Goal: Register for event/course

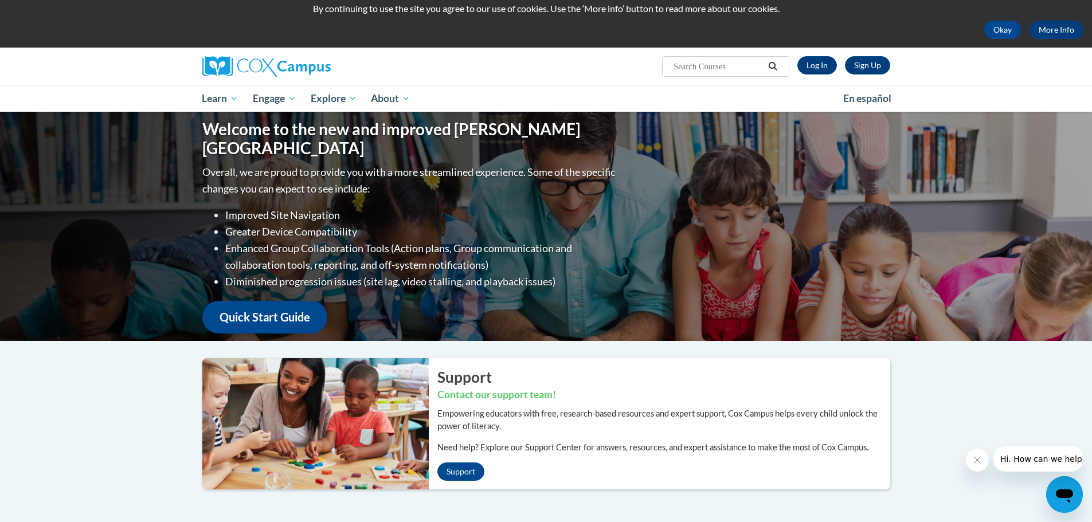
scroll to position [57, 0]
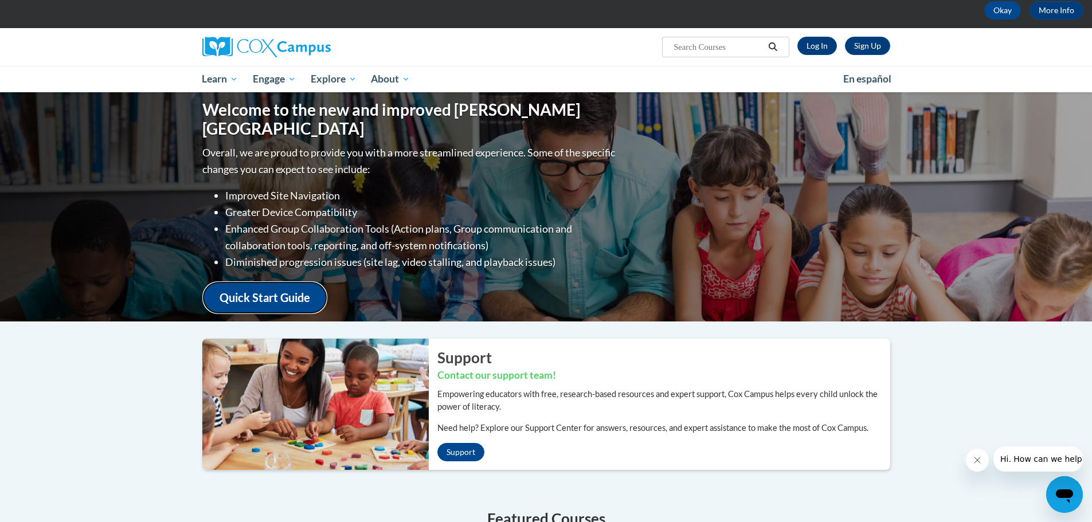
click at [281, 288] on link "Quick Start Guide" at bounding box center [264, 297] width 125 height 33
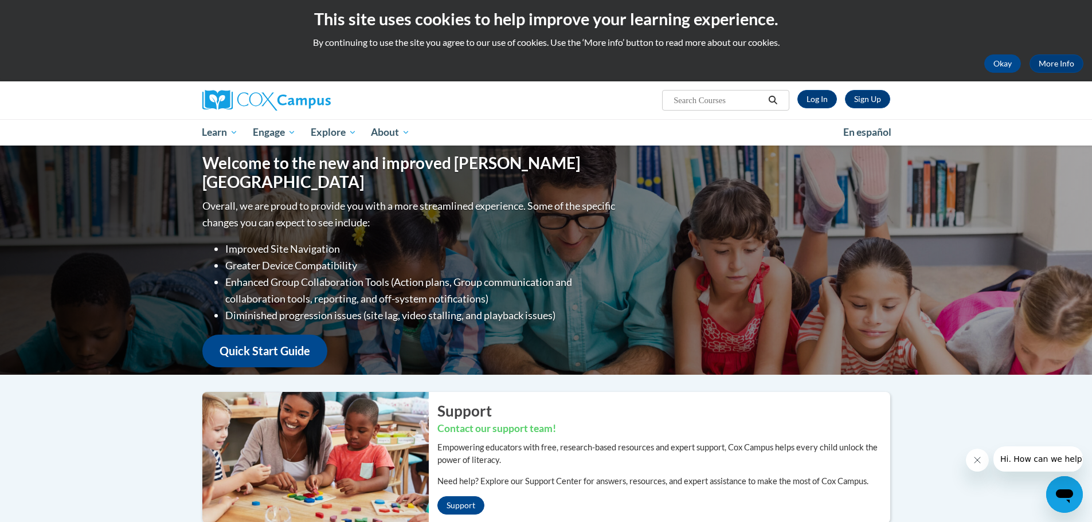
scroll to position [0, 0]
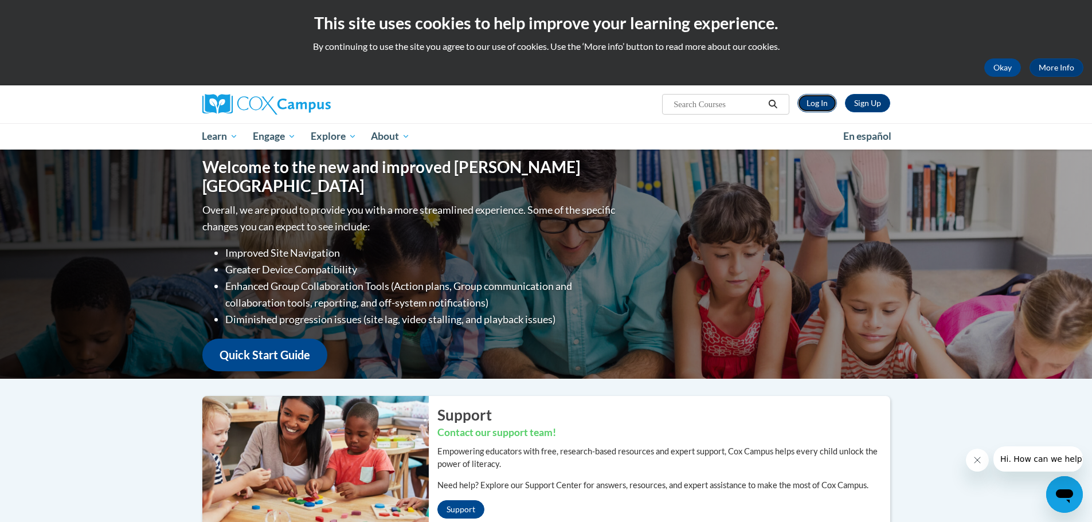
click at [812, 107] on link "Log In" at bounding box center [817, 103] width 40 height 18
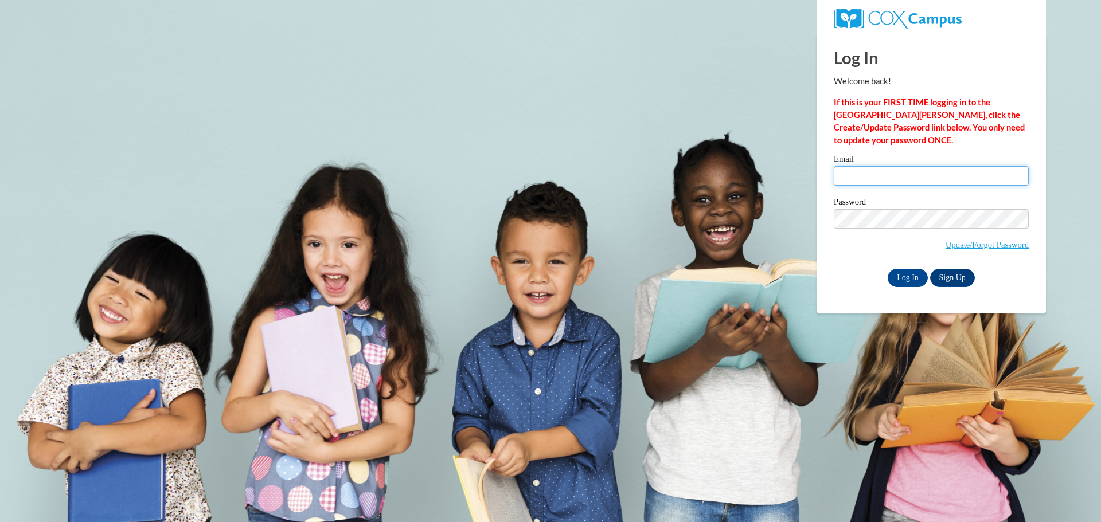
click at [852, 175] on input "Email" at bounding box center [931, 175] width 195 height 19
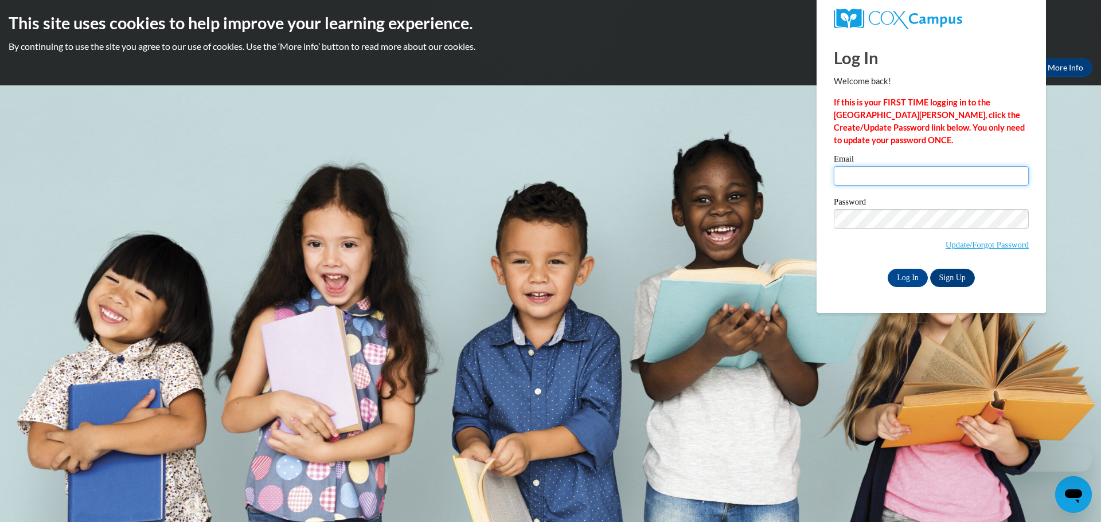
type input "[EMAIL_ADDRESS][DOMAIN_NAME]"
click at [1036, 271] on div "Please enter your email! Please enter your password! Email ablythe@hccao.org Pa…" at bounding box center [931, 221] width 212 height 132
click at [903, 279] on input "Log In" at bounding box center [907, 278] width 40 height 18
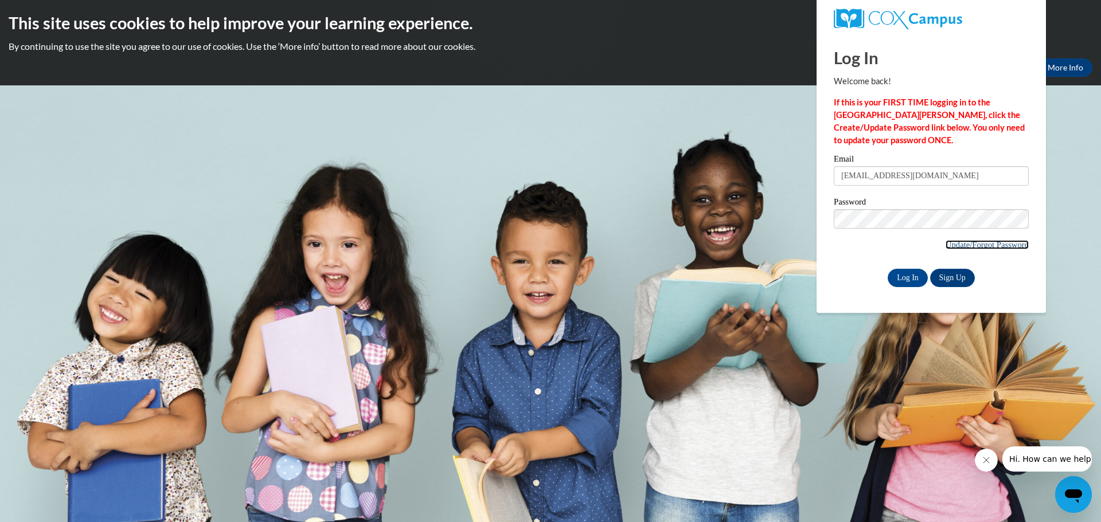
click at [954, 247] on link "Update/Forgot Password" at bounding box center [986, 244] width 83 height 9
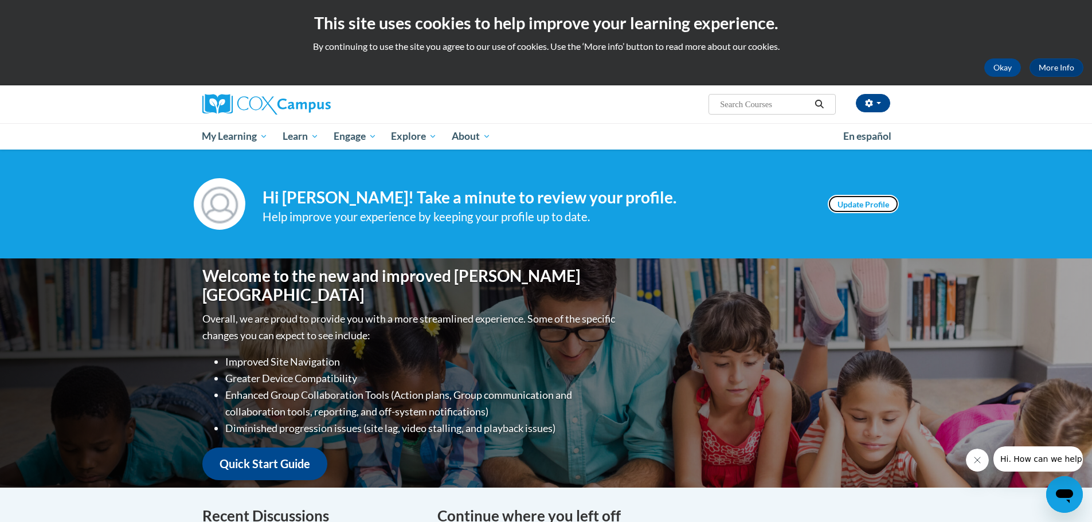
click at [863, 197] on link "Update Profile" at bounding box center [863, 204] width 71 height 18
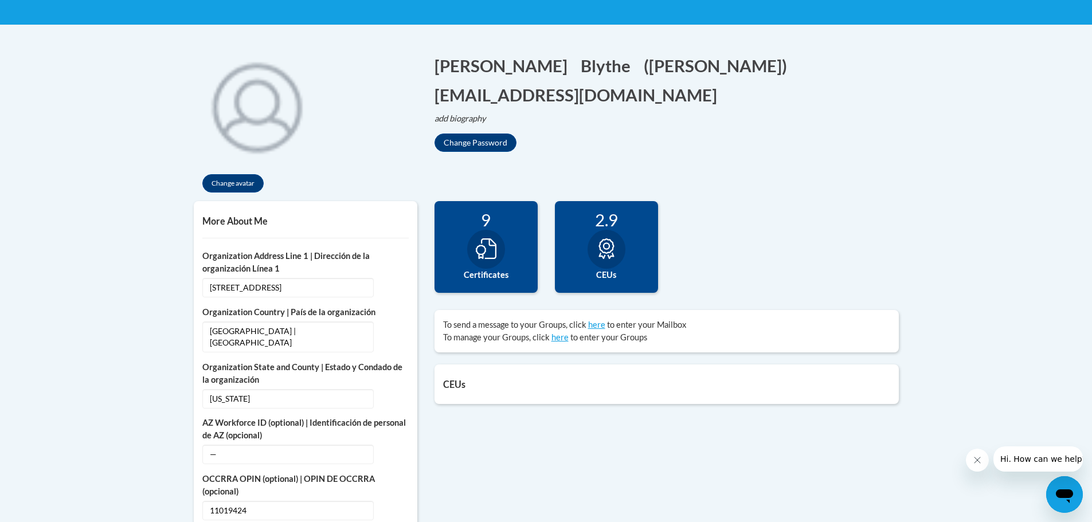
scroll to position [172, 0]
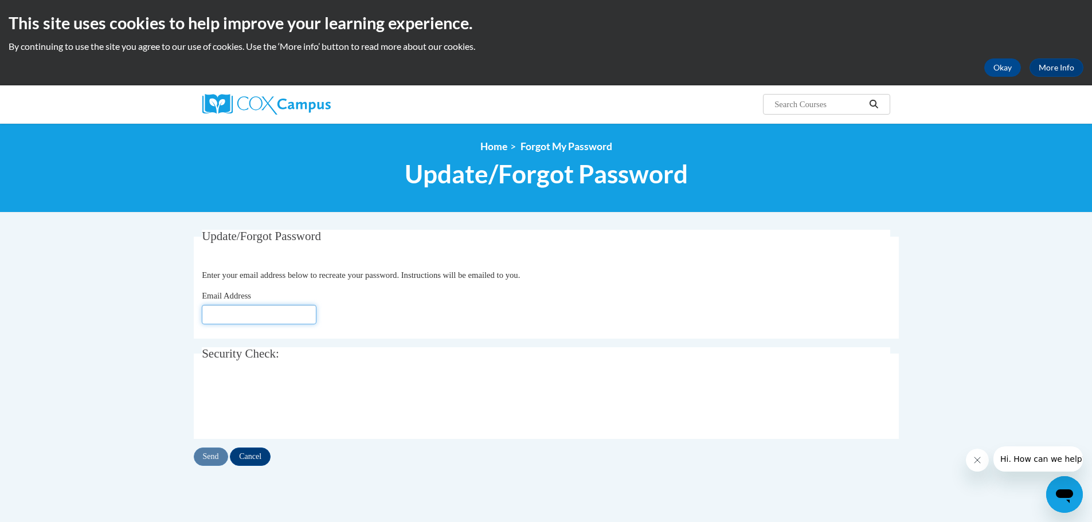
click at [263, 312] on input "Email Address" at bounding box center [259, 314] width 115 height 19
type input "[EMAIL_ADDRESS][DOMAIN_NAME]"
click at [200, 461] on input "Send" at bounding box center [211, 457] width 34 height 18
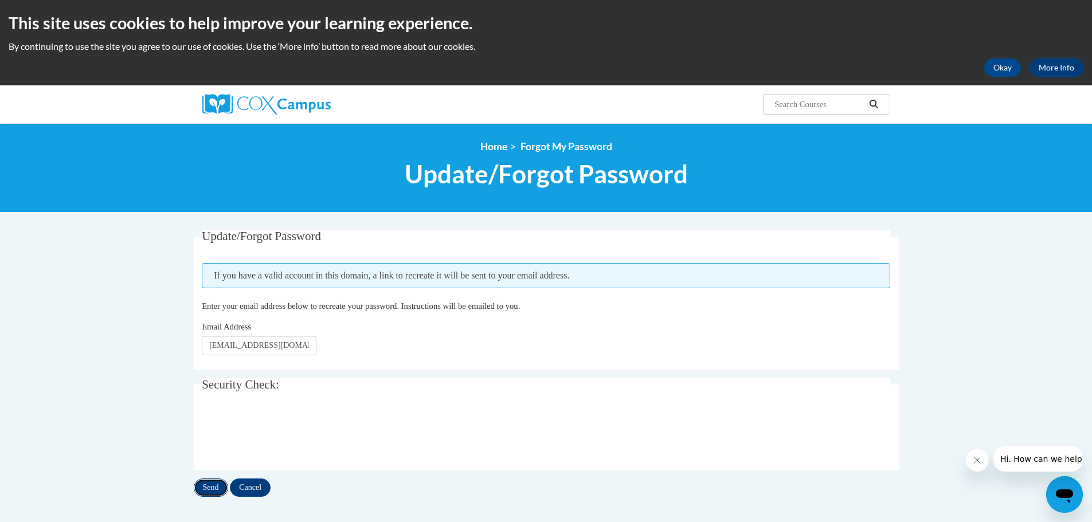
click at [208, 488] on input "Send" at bounding box center [211, 488] width 34 height 18
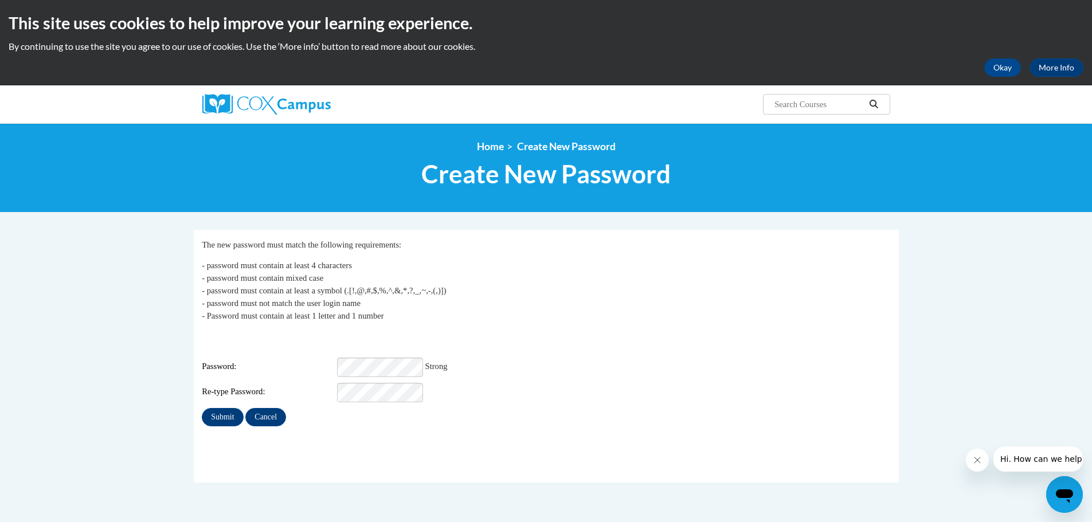
click at [667, 360] on div "Password: Strong" at bounding box center [546, 367] width 689 height 19
click at [596, 388] on div "Re-type Password:" at bounding box center [546, 392] width 689 height 19
click at [224, 410] on input "Submit" at bounding box center [222, 417] width 41 height 18
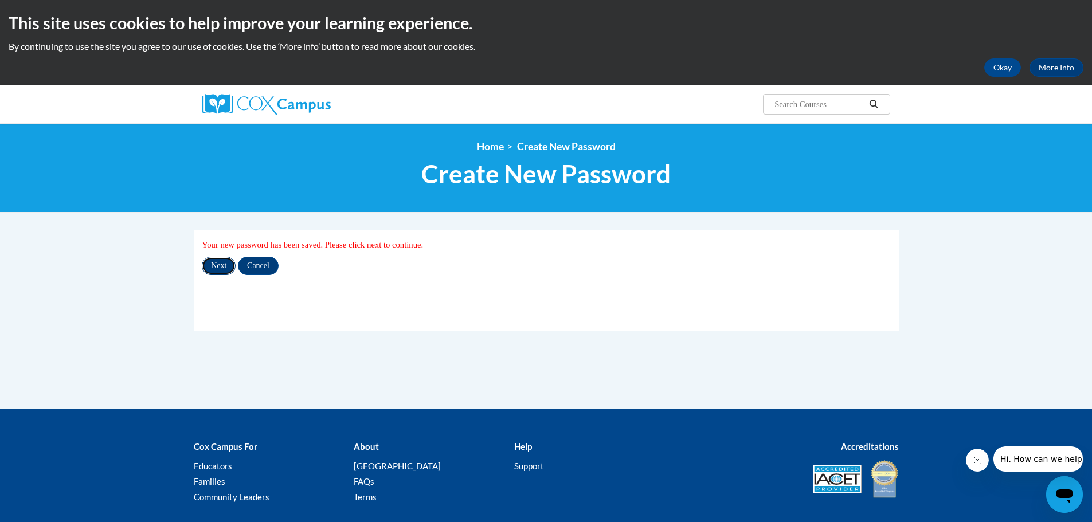
click at [211, 265] on input "Next" at bounding box center [219, 266] width 34 height 18
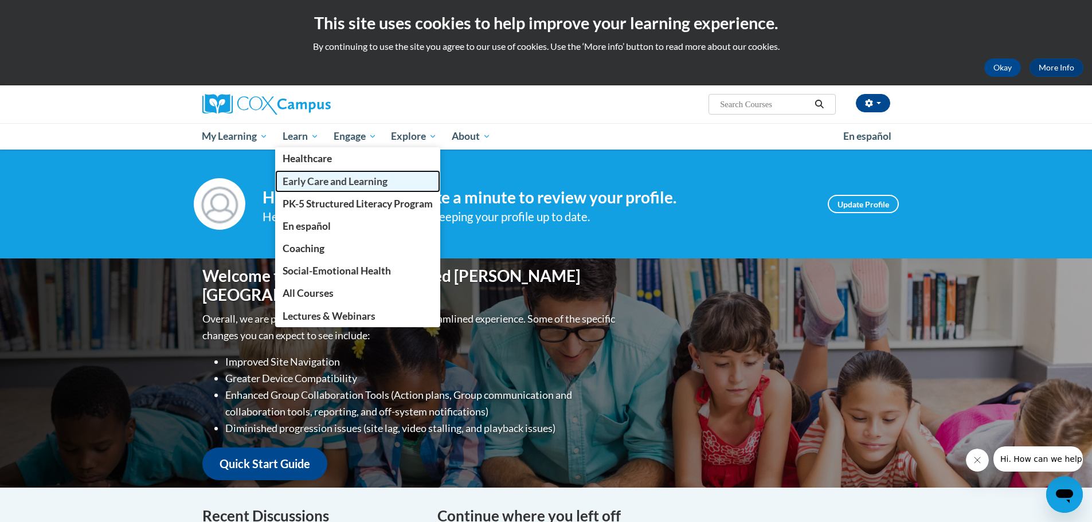
click at [302, 183] on span "Early Care and Learning" at bounding box center [335, 181] width 105 height 12
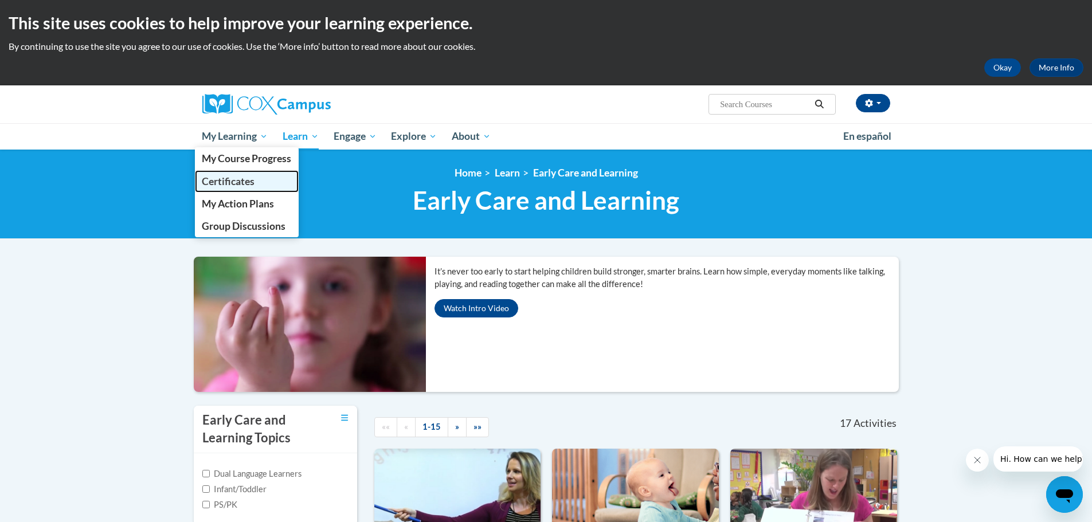
click at [233, 181] on span "Certificates" at bounding box center [228, 181] width 53 height 12
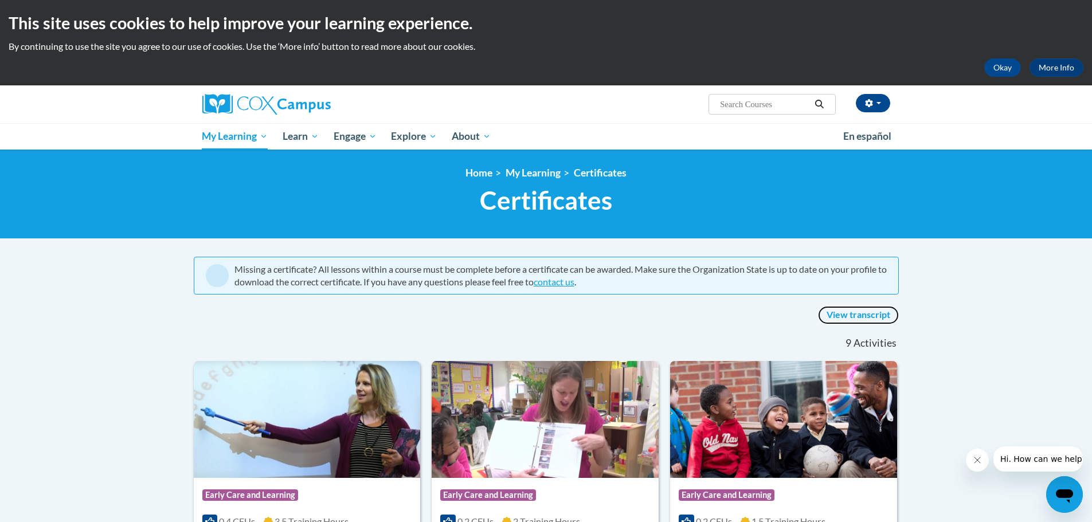
click at [854, 316] on link "View transcript" at bounding box center [858, 315] width 81 height 18
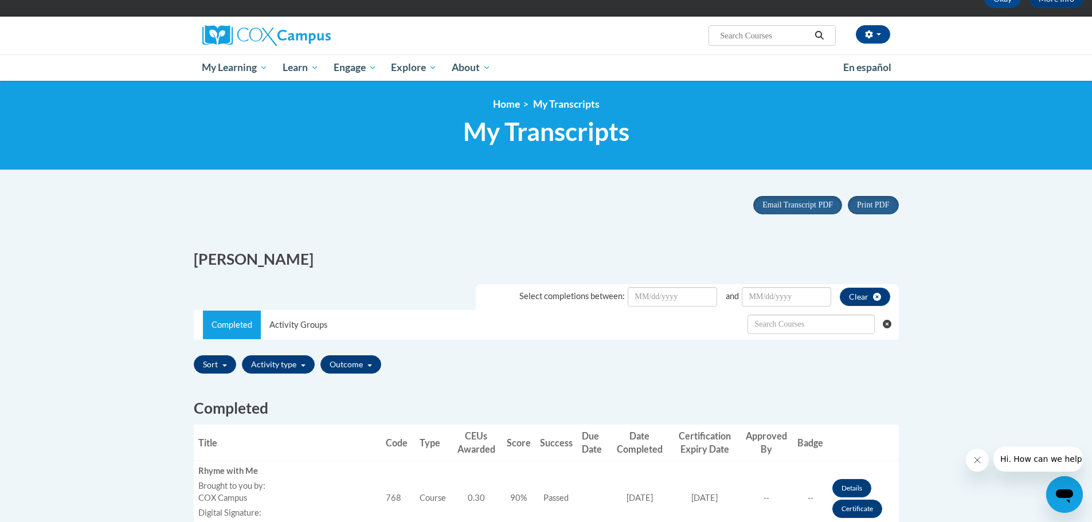
scroll to position [57, 0]
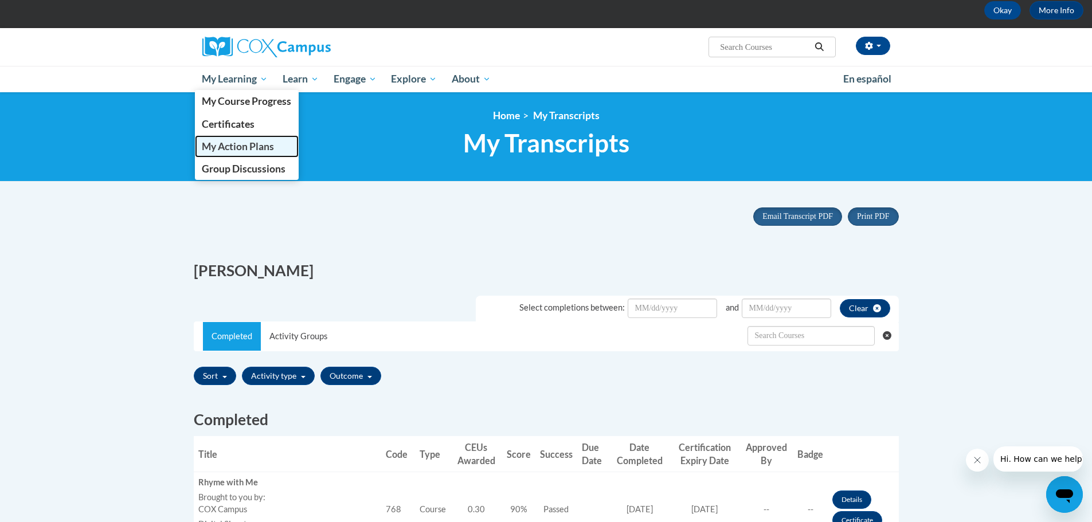
click at [232, 144] on span "My Action Plans" at bounding box center [238, 146] width 72 height 12
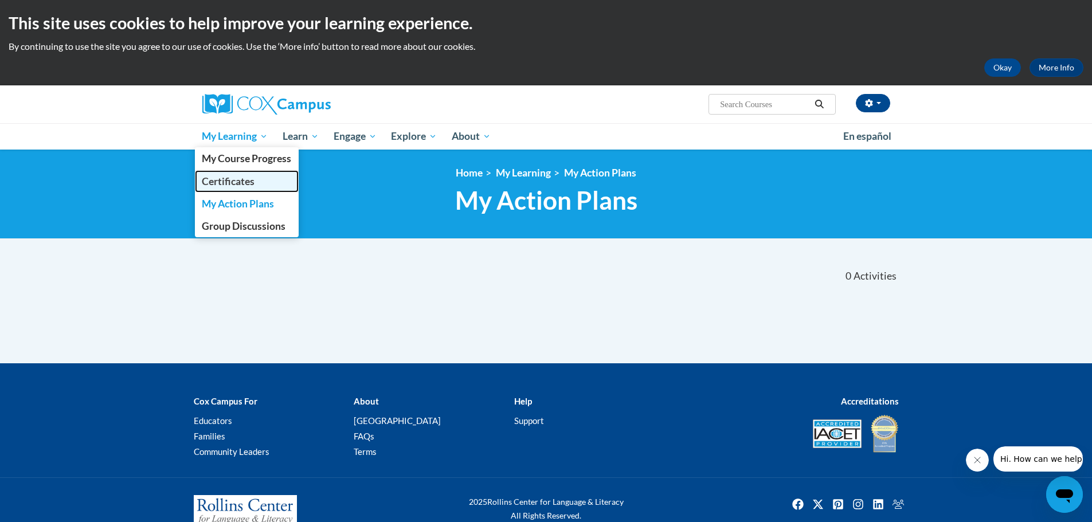
click at [235, 180] on span "Certificates" at bounding box center [228, 181] width 53 height 12
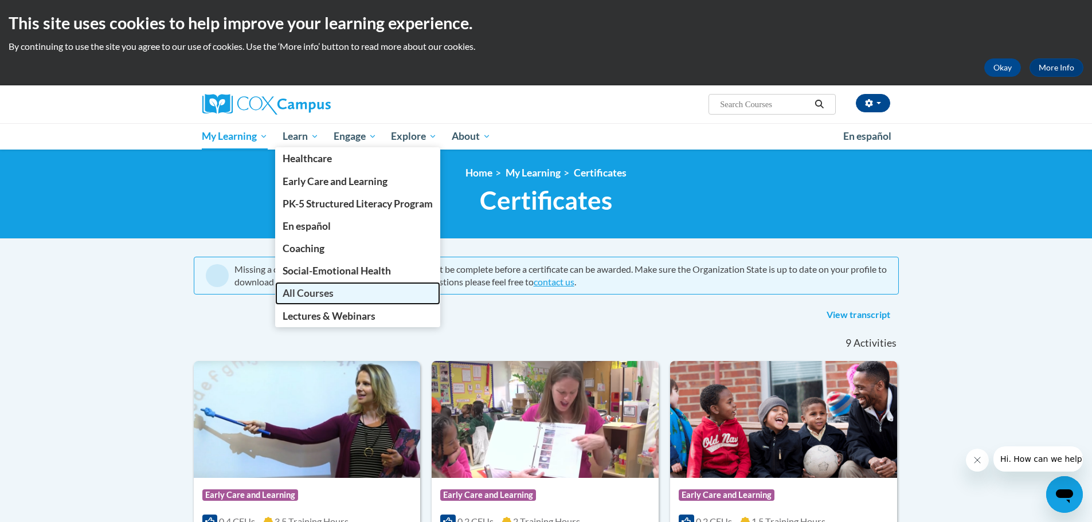
click at [311, 292] on span "All Courses" at bounding box center [308, 293] width 51 height 12
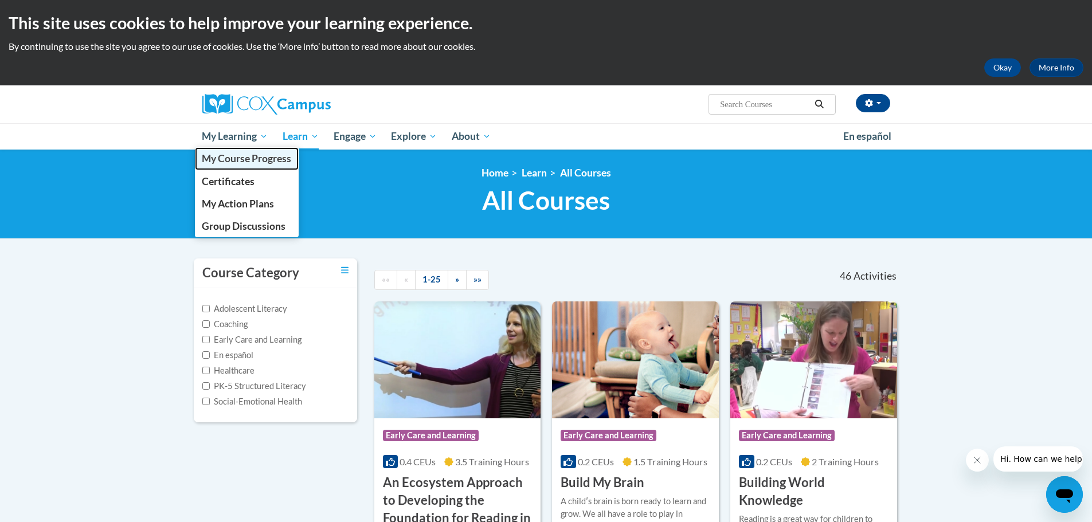
click at [242, 161] on span "My Course Progress" at bounding box center [246, 158] width 89 height 12
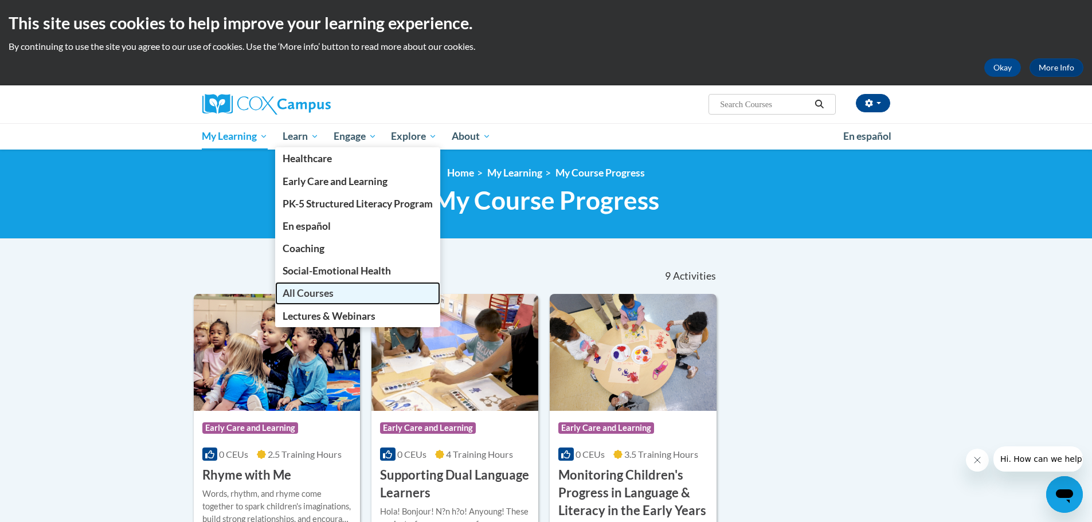
click at [302, 295] on span "All Courses" at bounding box center [308, 293] width 51 height 12
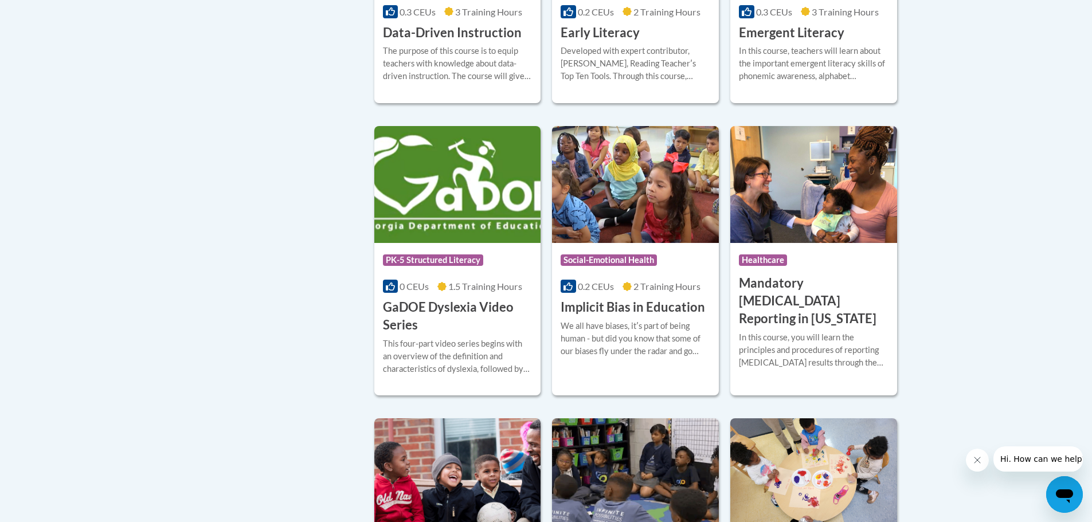
scroll to position [1261, 0]
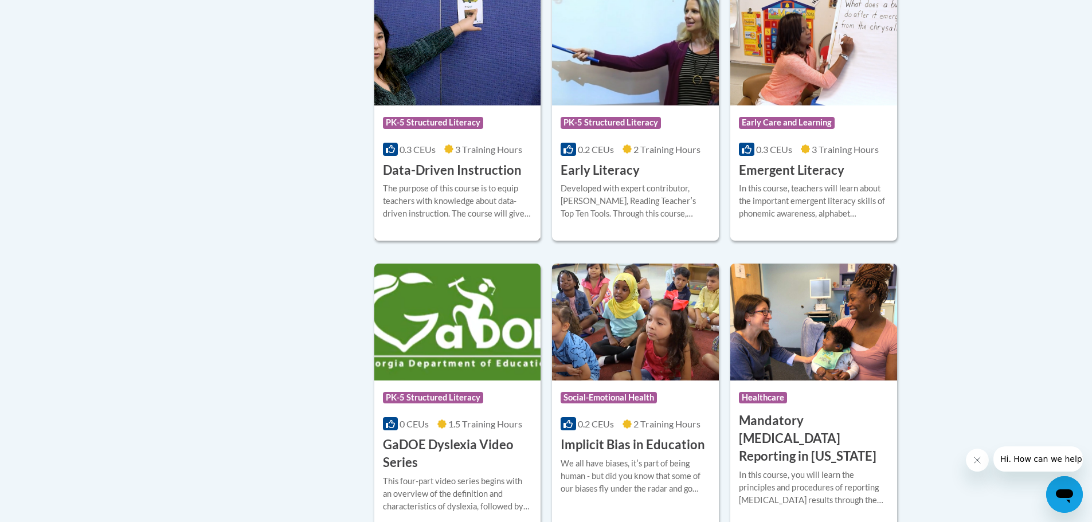
click at [428, 179] on h3 "Data-Driven Instruction" at bounding box center [452, 171] width 139 height 18
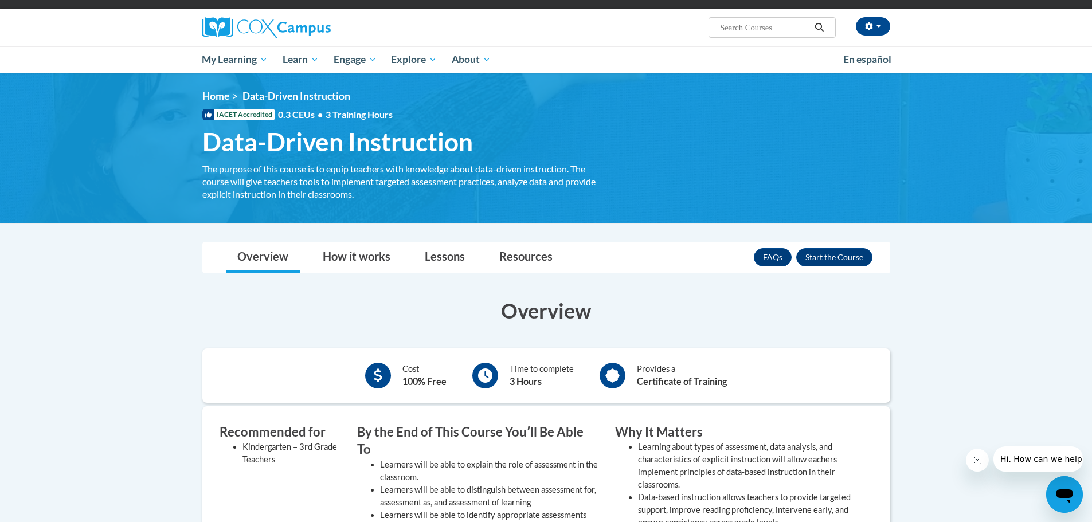
scroll to position [57, 0]
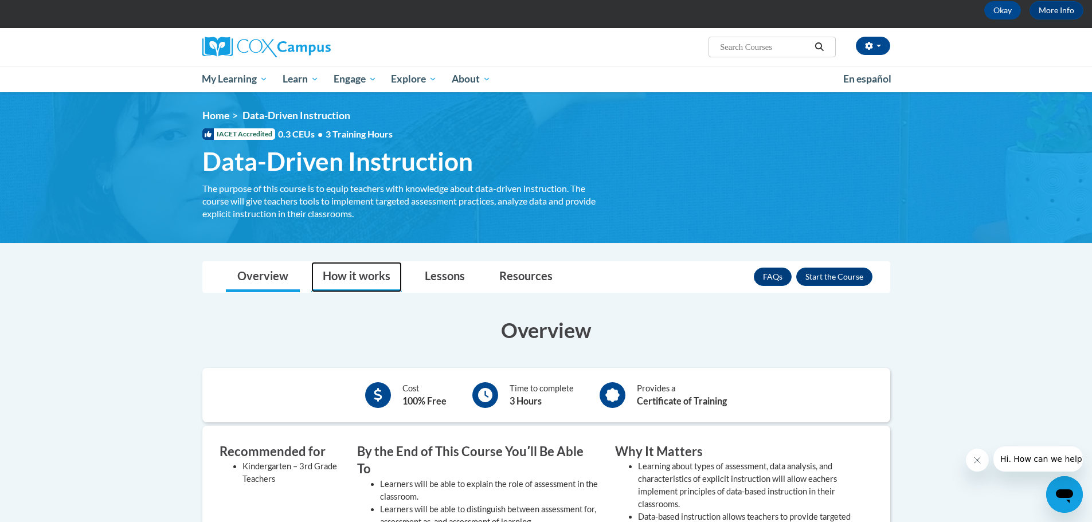
click at [361, 276] on link "How it works" at bounding box center [356, 277] width 91 height 30
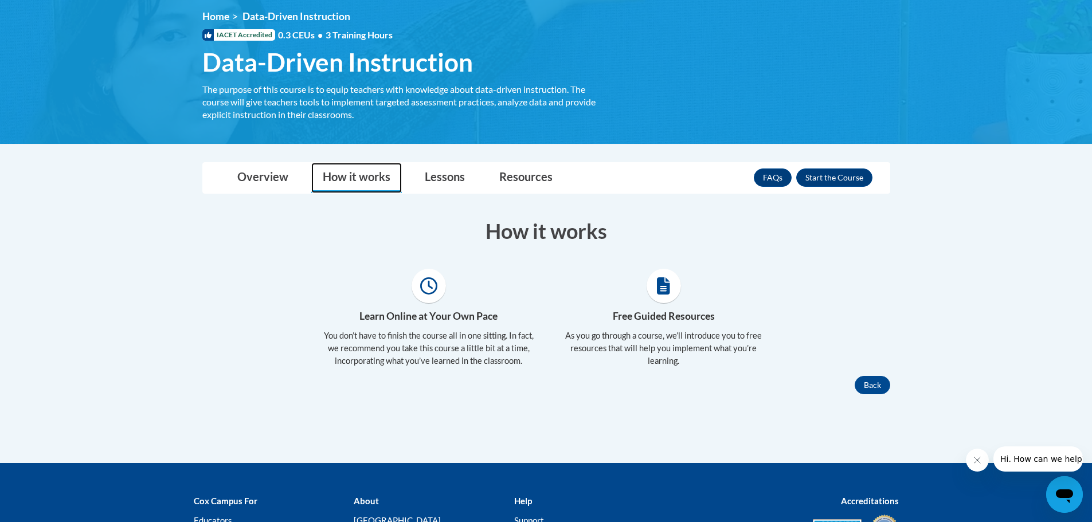
scroll to position [0, 0]
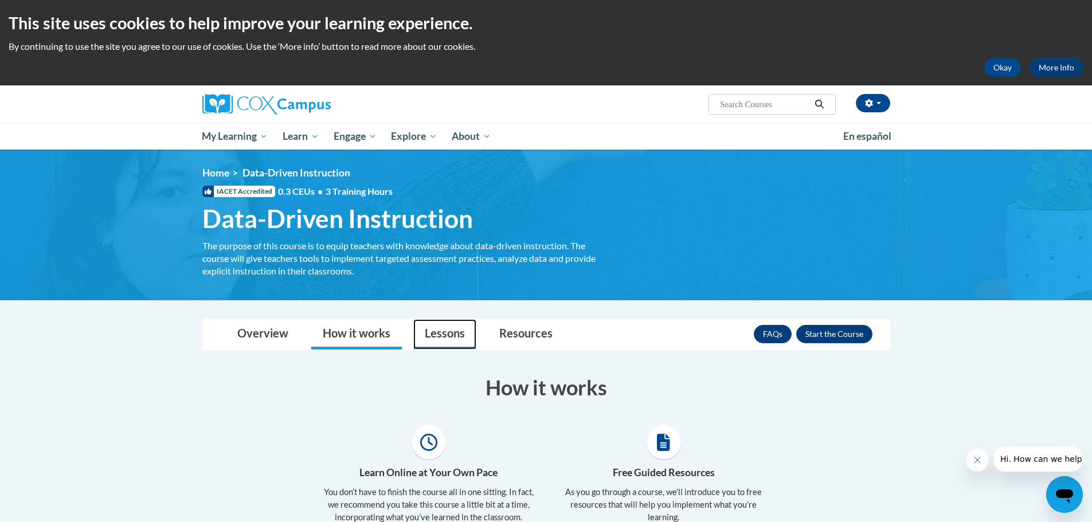
click at [443, 332] on link "Lessons" at bounding box center [444, 334] width 63 height 30
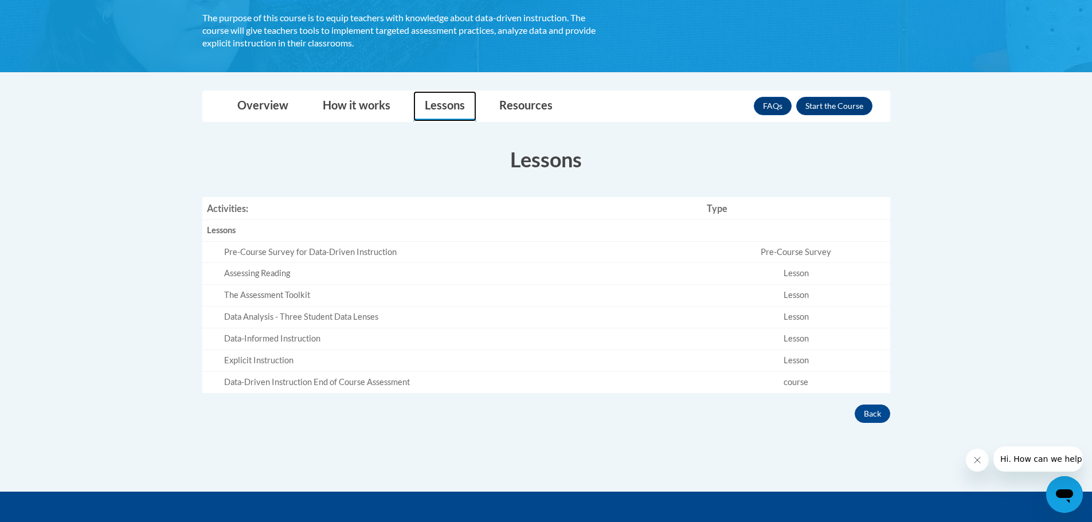
scroll to position [229, 0]
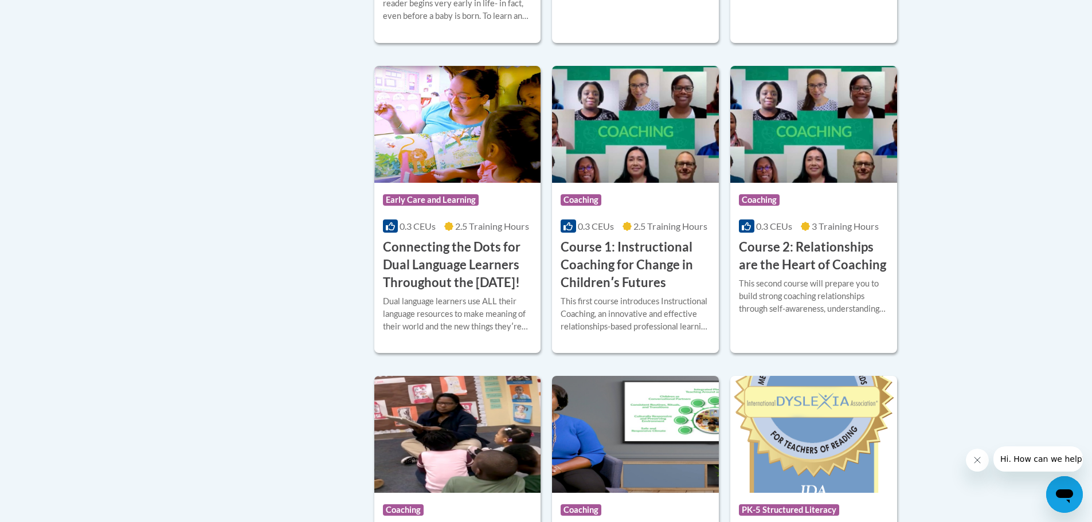
scroll to position [459, 0]
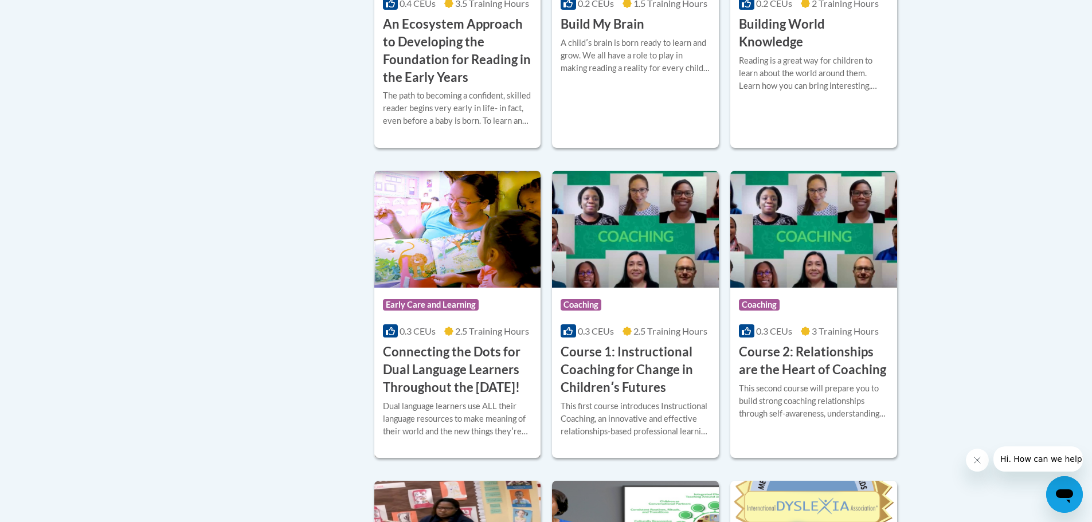
click at [420, 367] on h3 "Connecting the Dots for Dual Language Learners Throughout the Preschool Day!" at bounding box center [458, 369] width 150 height 53
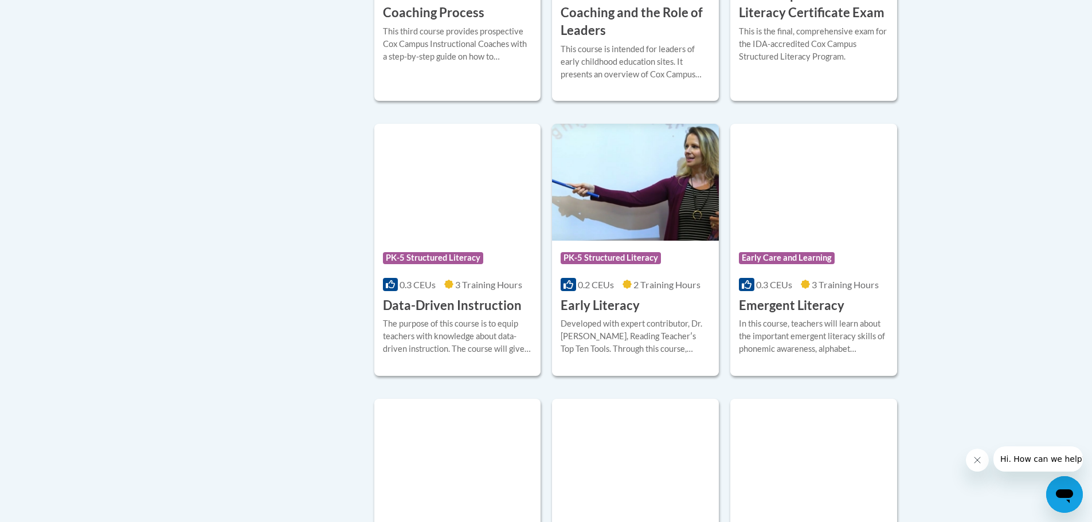
scroll to position [1205, 0]
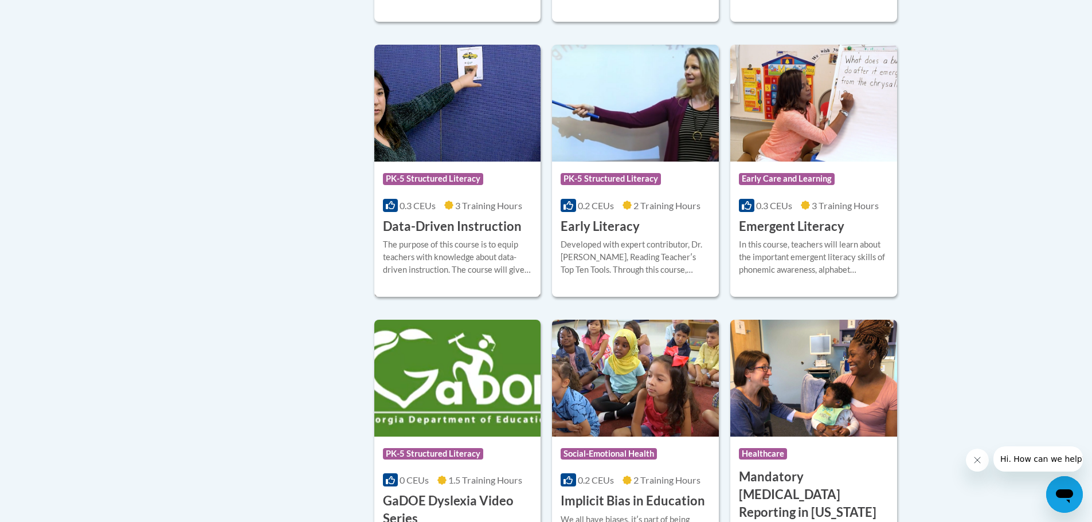
click at [440, 257] on div "The purpose of this course is to equip teachers with knowledge about data-drive…" at bounding box center [458, 257] width 150 height 38
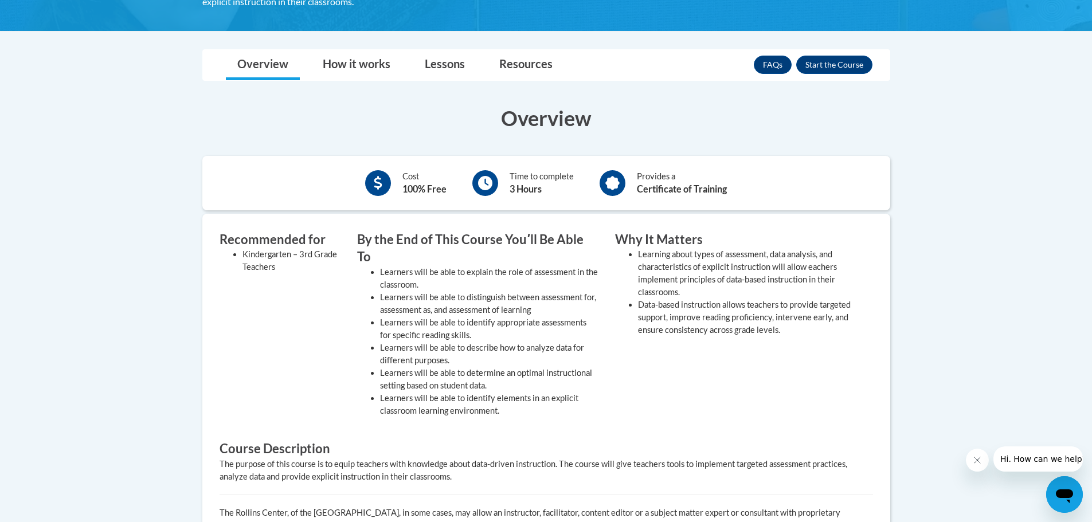
scroll to position [115, 0]
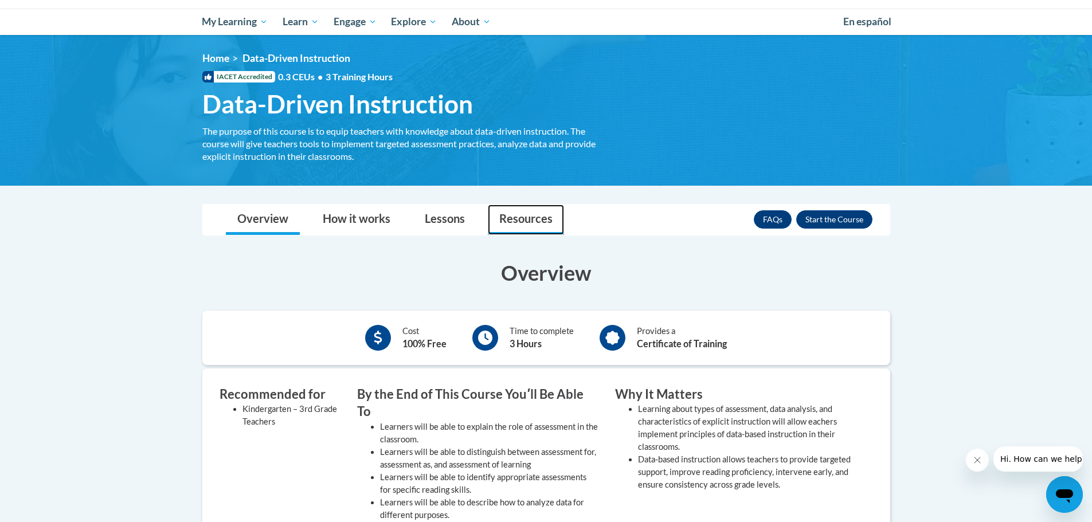
click at [515, 216] on link "Resources" at bounding box center [526, 220] width 76 height 30
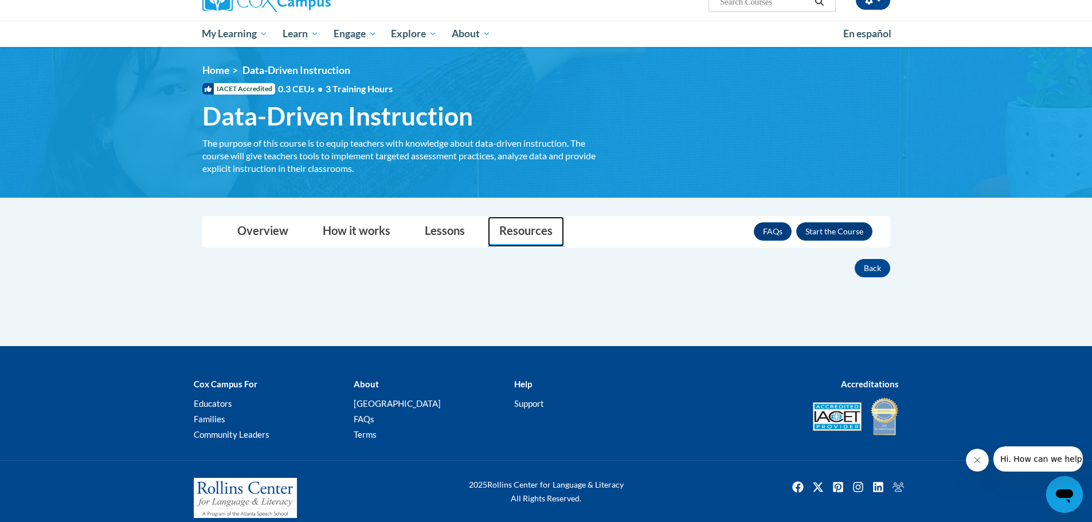
scroll to position [116, 0]
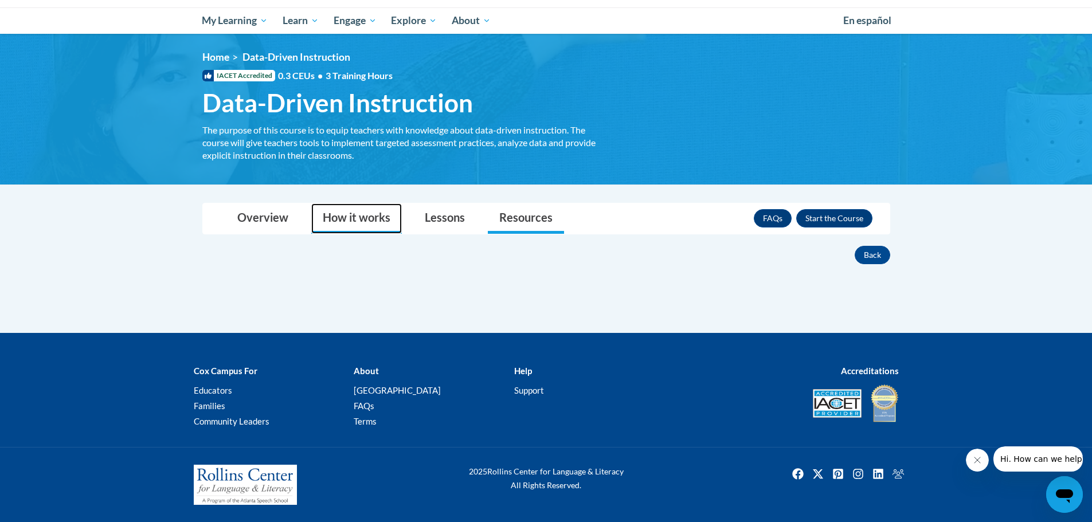
click at [364, 216] on link "How it works" at bounding box center [356, 219] width 91 height 30
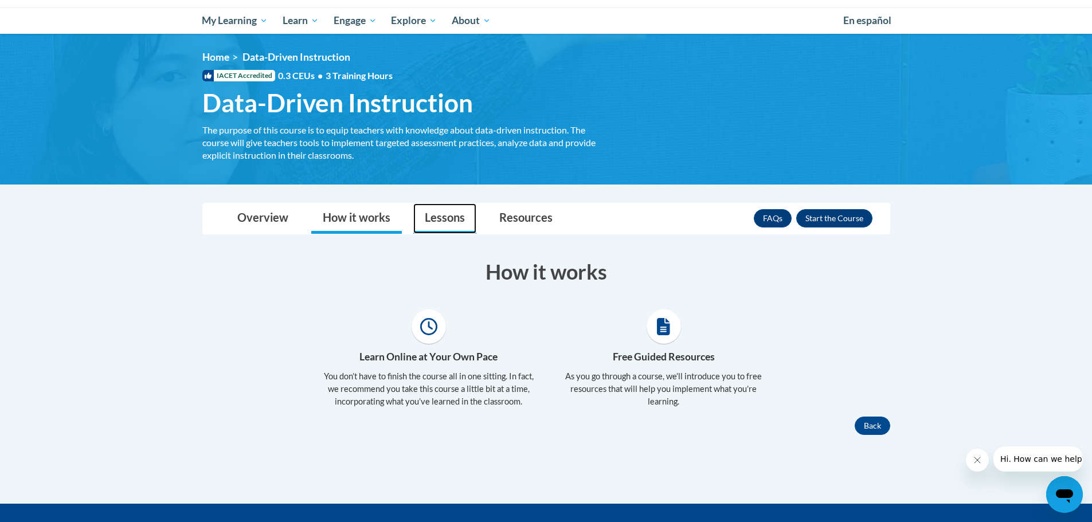
click at [443, 220] on link "Lessons" at bounding box center [444, 219] width 63 height 30
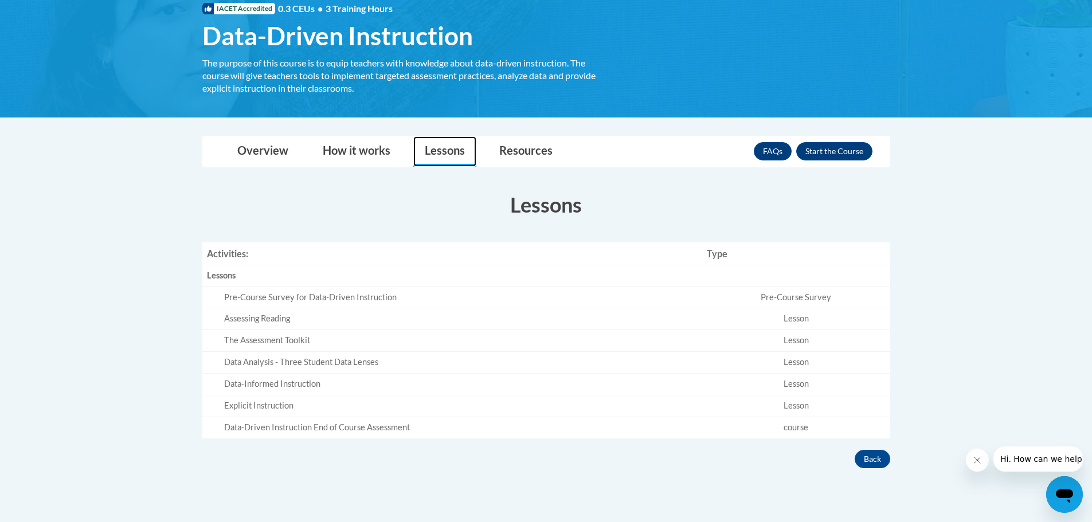
scroll to position [58, 0]
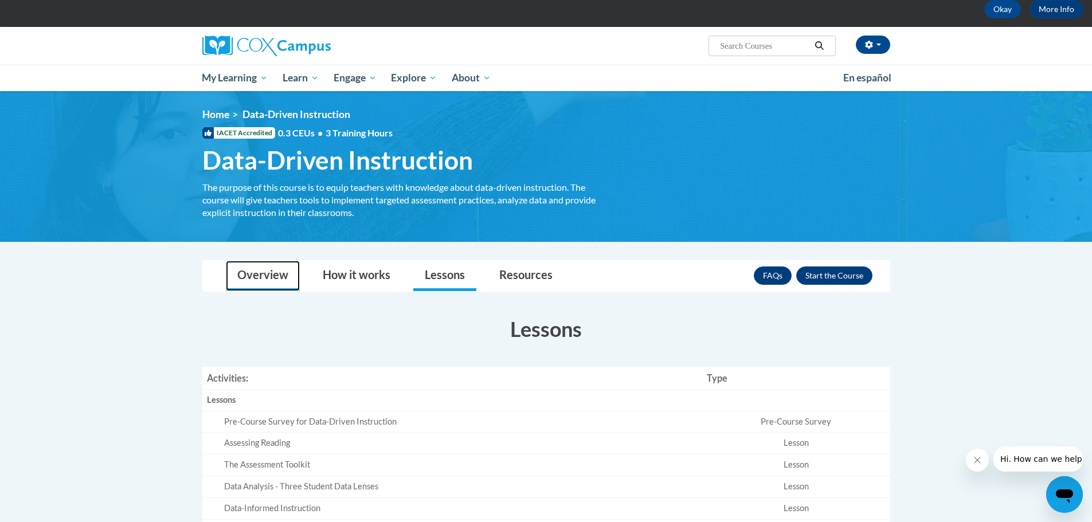
click at [260, 278] on link "Overview" at bounding box center [263, 276] width 74 height 30
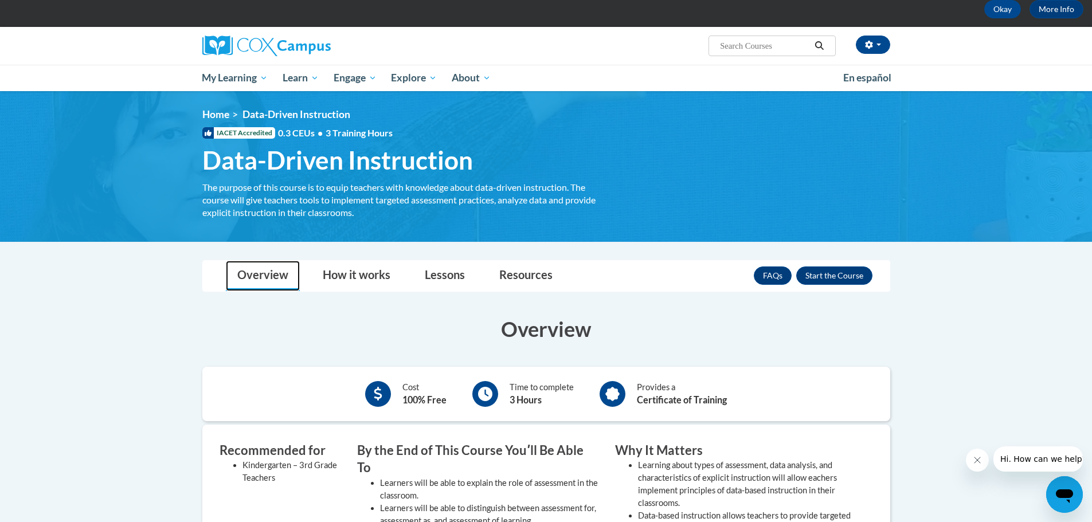
scroll to position [116, 0]
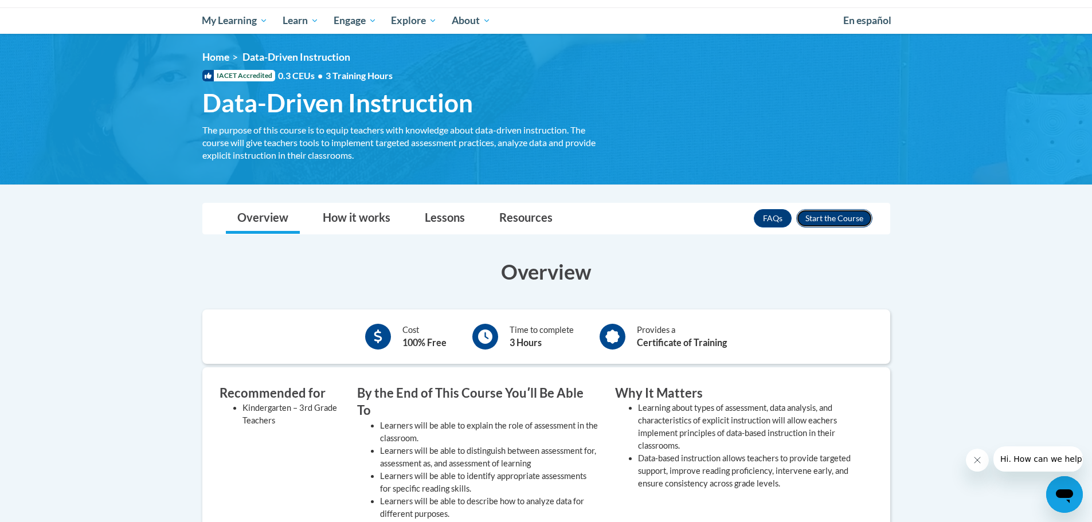
click at [830, 222] on button "Enroll" at bounding box center [834, 218] width 76 height 18
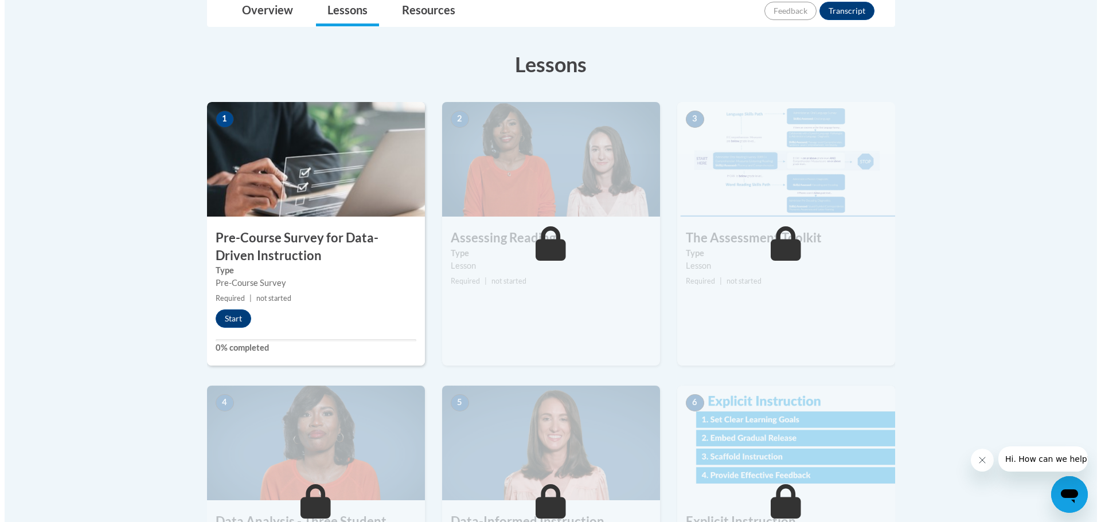
scroll to position [287, 0]
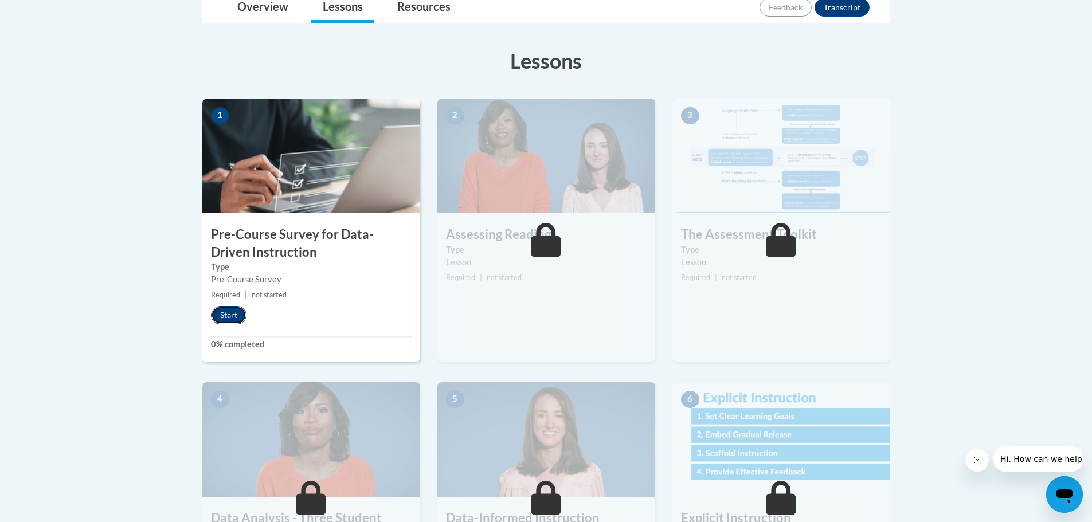
click at [229, 316] on button "Start" at bounding box center [229, 315] width 36 height 18
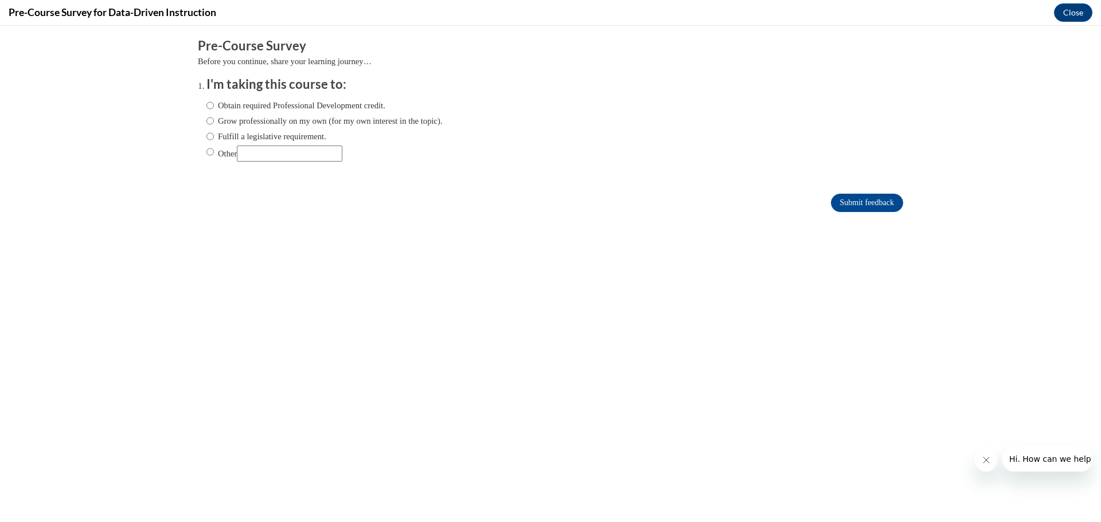
scroll to position [0, 0]
click at [206, 122] on input "Grow professionally on my own (for my own interest in the topic)." at bounding box center [209, 121] width 7 height 13
radio input "true"
click at [206, 106] on input "Obtain required Professional Development credit." at bounding box center [209, 105] width 7 height 13
radio input "true"
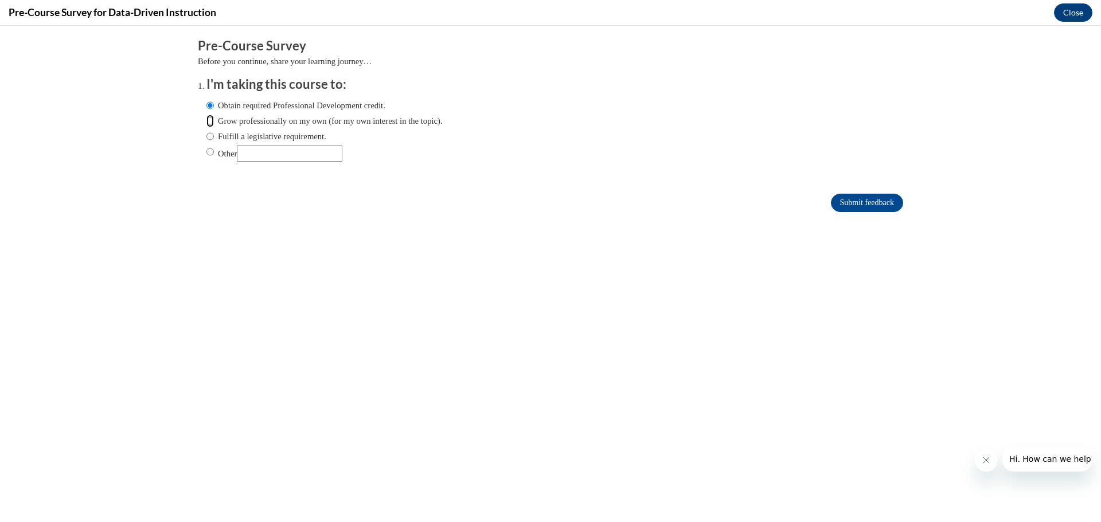
click at [206, 119] on input "Grow professionally on my own (for my own interest in the topic)." at bounding box center [209, 121] width 7 height 13
radio input "true"
click at [858, 205] on input "Submit feedback" at bounding box center [867, 203] width 72 height 18
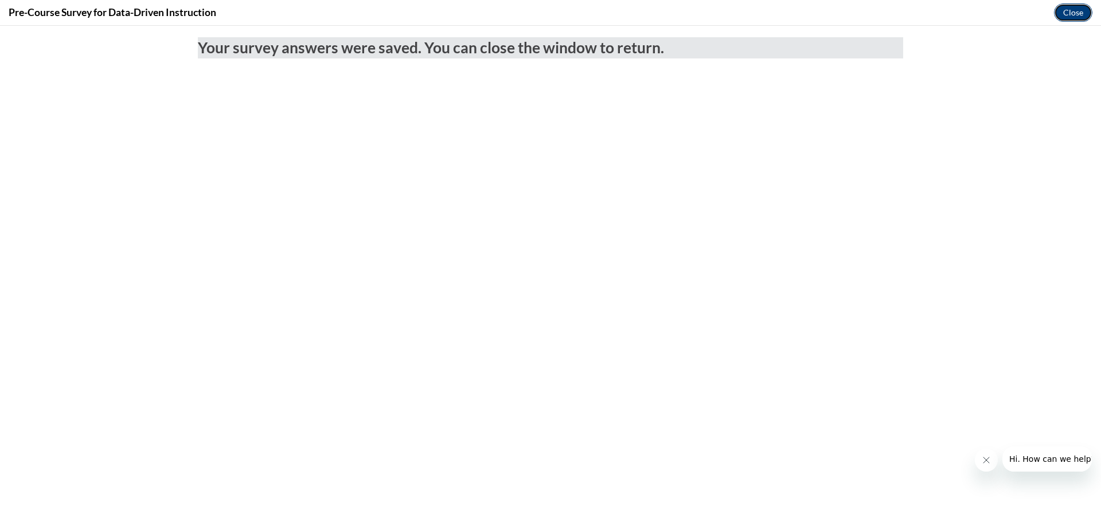
click at [1067, 12] on button "Close" at bounding box center [1073, 12] width 38 height 18
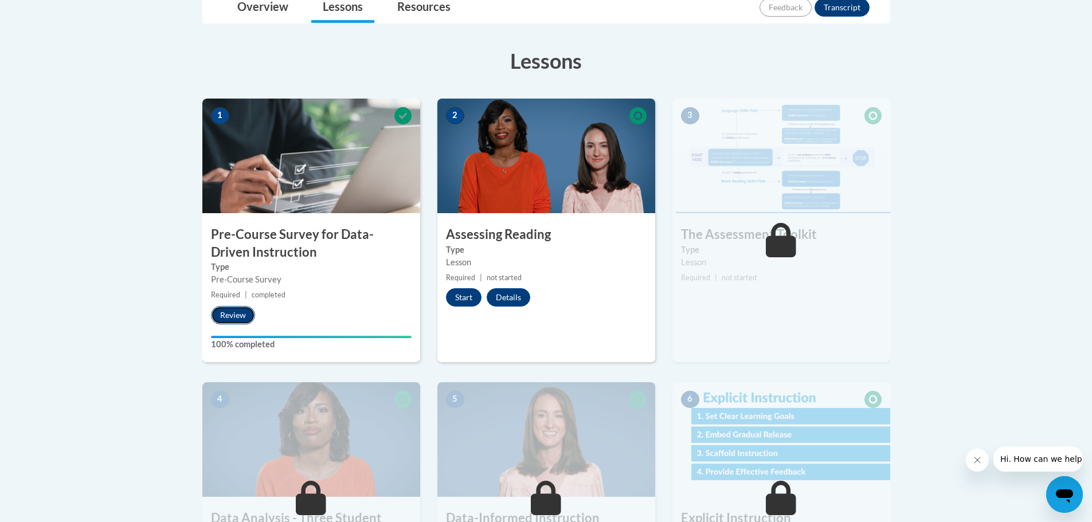
click at [232, 320] on button "Review" at bounding box center [233, 315] width 44 height 18
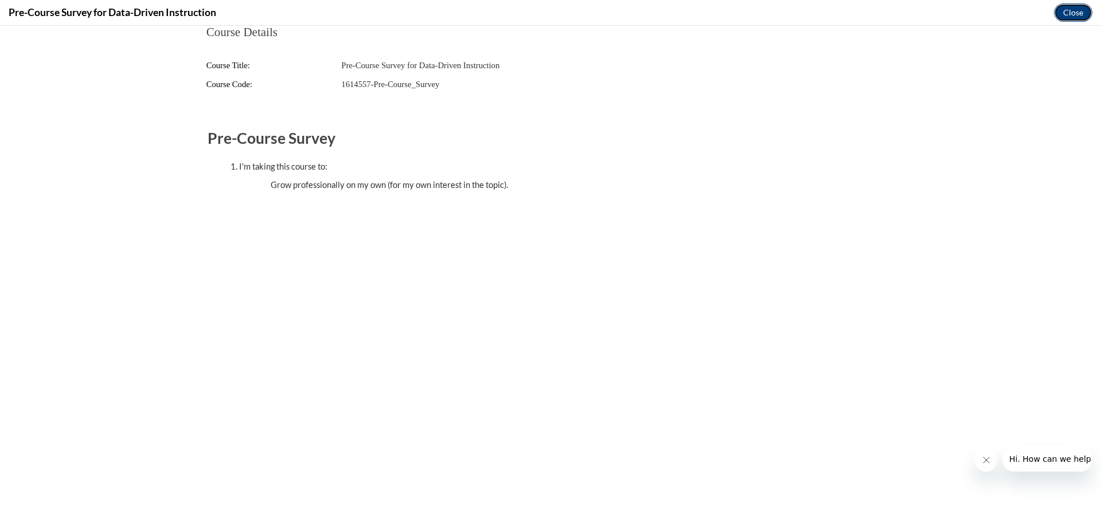
click at [1083, 17] on button "Close" at bounding box center [1073, 12] width 38 height 18
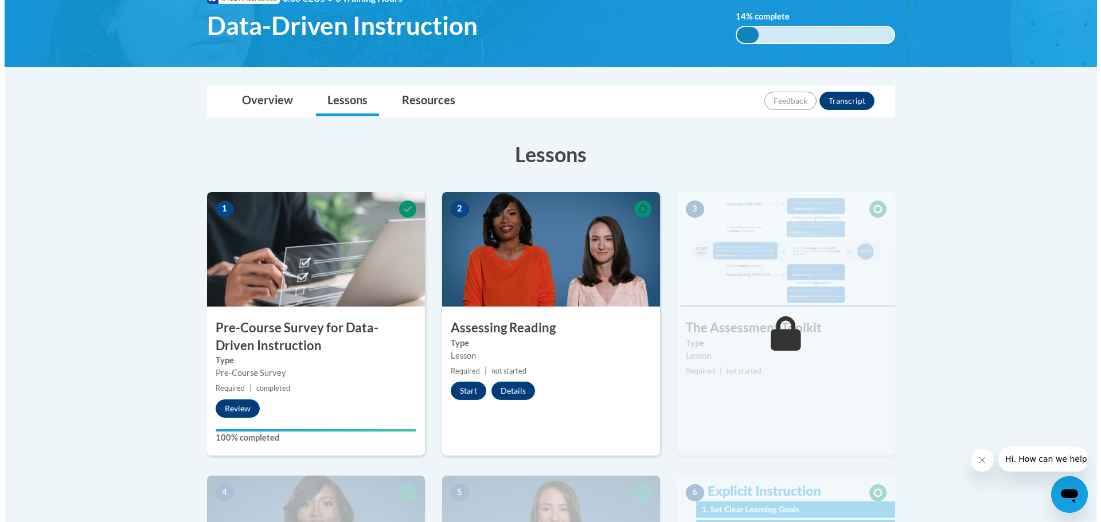
scroll to position [229, 0]
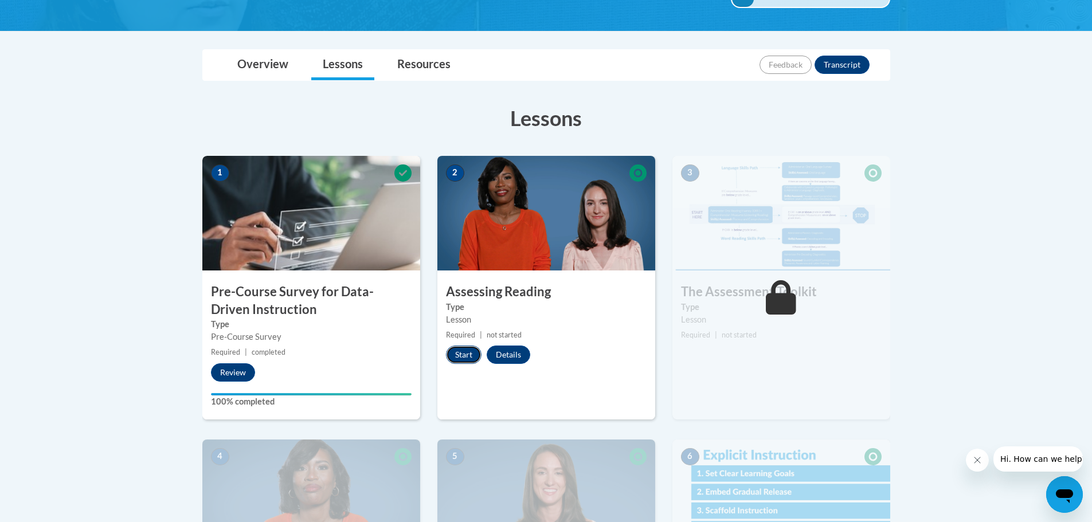
click at [460, 361] on button "Start" at bounding box center [464, 355] width 36 height 18
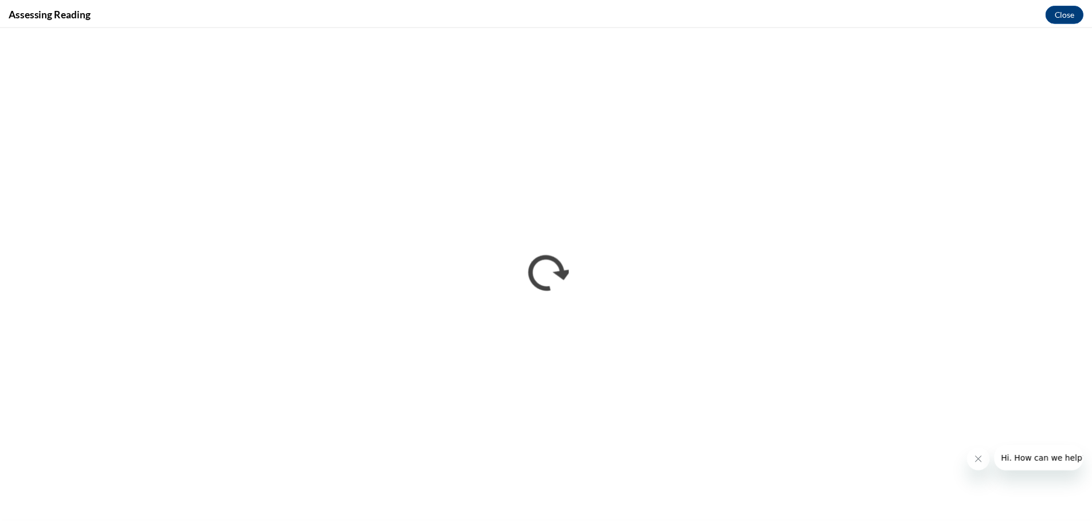
scroll to position [0, 0]
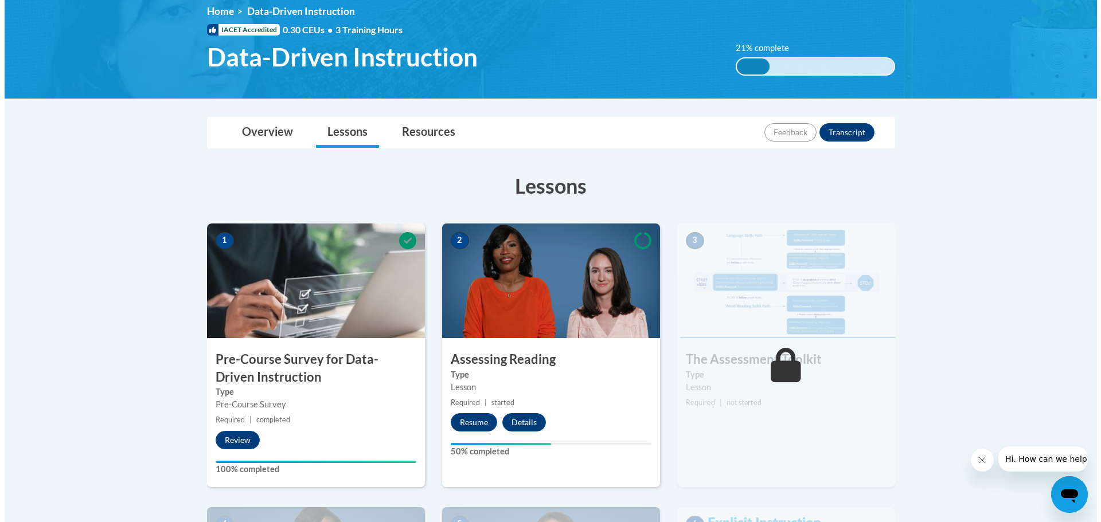
scroll to position [172, 0]
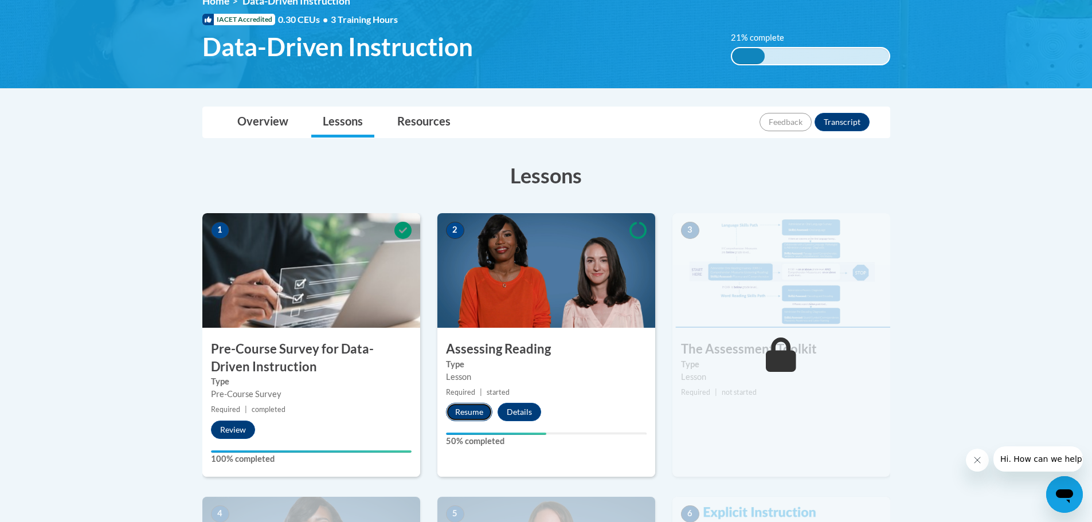
click at [480, 414] on button "Resume" at bounding box center [469, 412] width 46 height 18
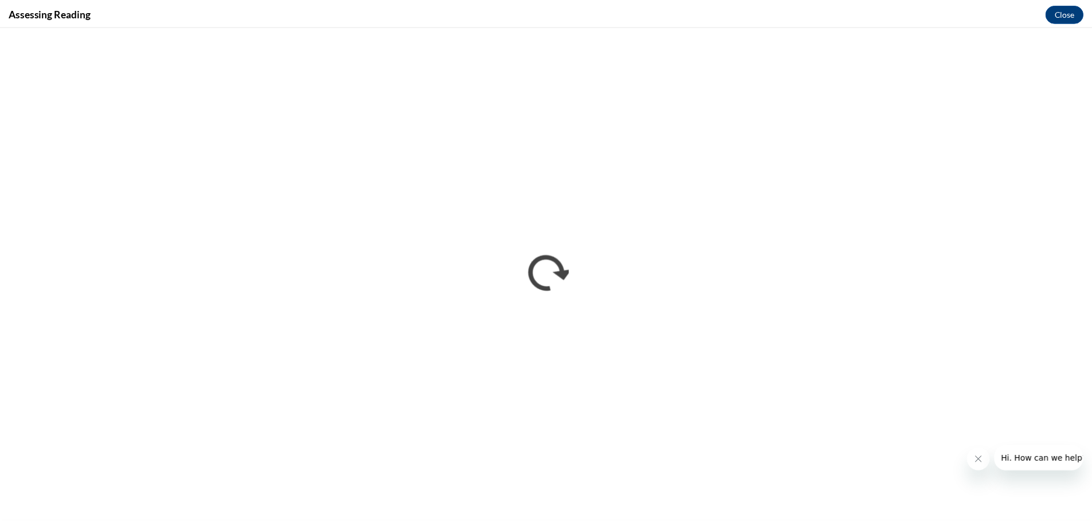
scroll to position [0, 0]
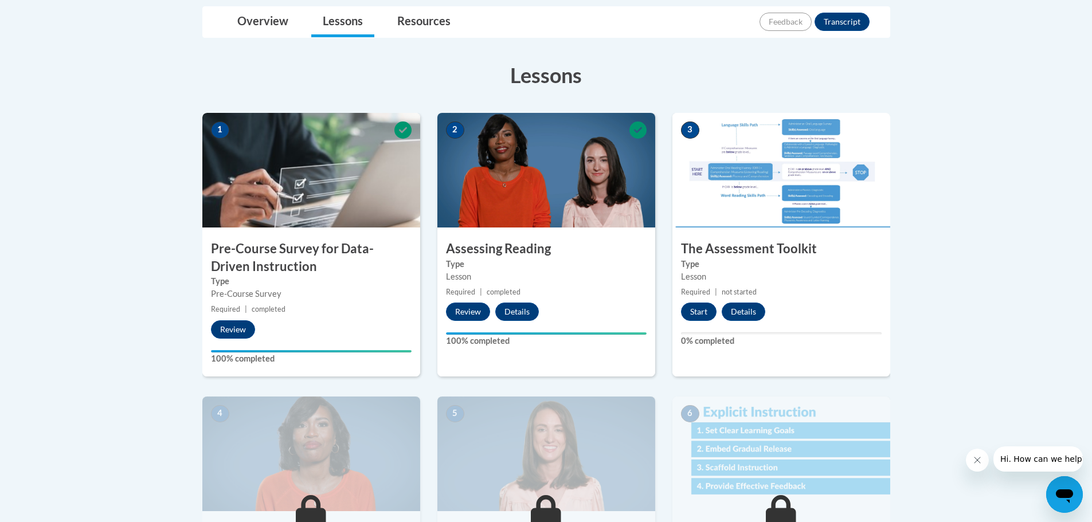
scroll to position [172, 0]
